Goal: Transaction & Acquisition: Purchase product/service

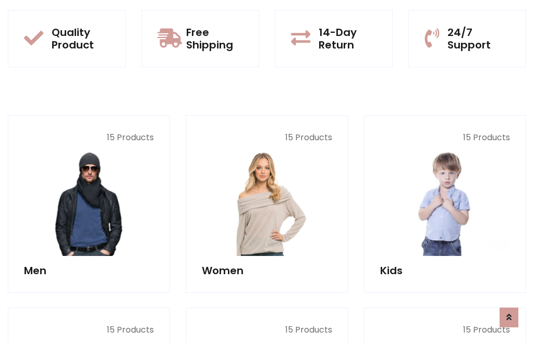
scroll to position [850, 0]
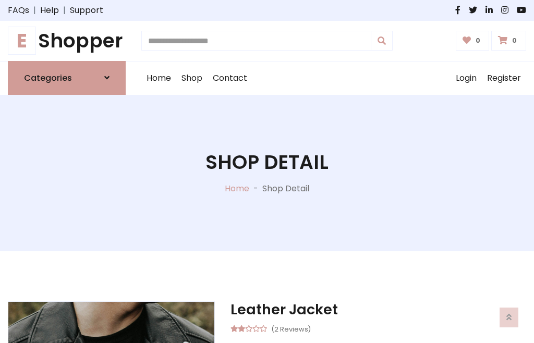
click at [67, 41] on h1 "E Shopper" at bounding box center [67, 40] width 118 height 23
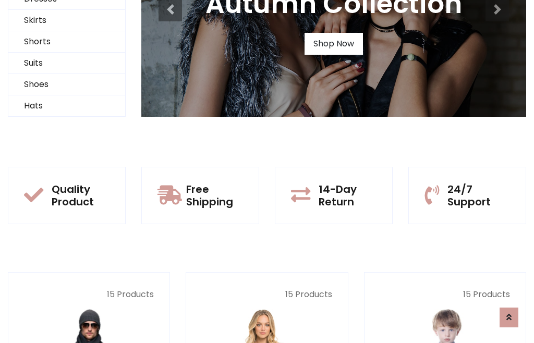
scroll to position [101, 0]
